Goal: Use online tool/utility: Use online tool/utility

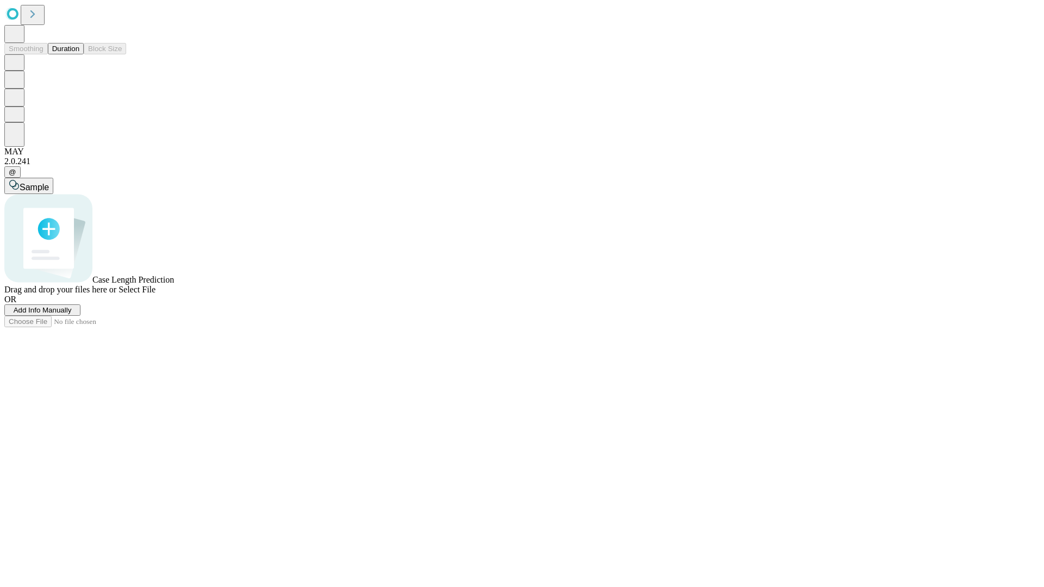
click at [79, 54] on button "Duration" at bounding box center [66, 48] width 36 height 11
click at [49, 183] on span "Sample" at bounding box center [34, 187] width 29 height 9
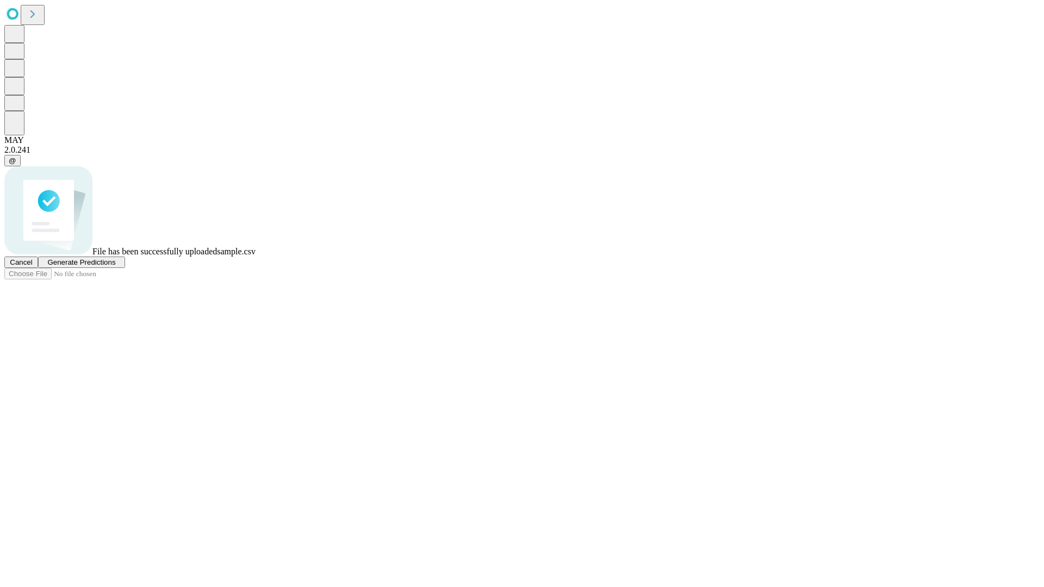
click at [115, 266] on span "Generate Predictions" at bounding box center [81, 262] width 68 height 8
